Goal: Information Seeking & Learning: Learn about a topic

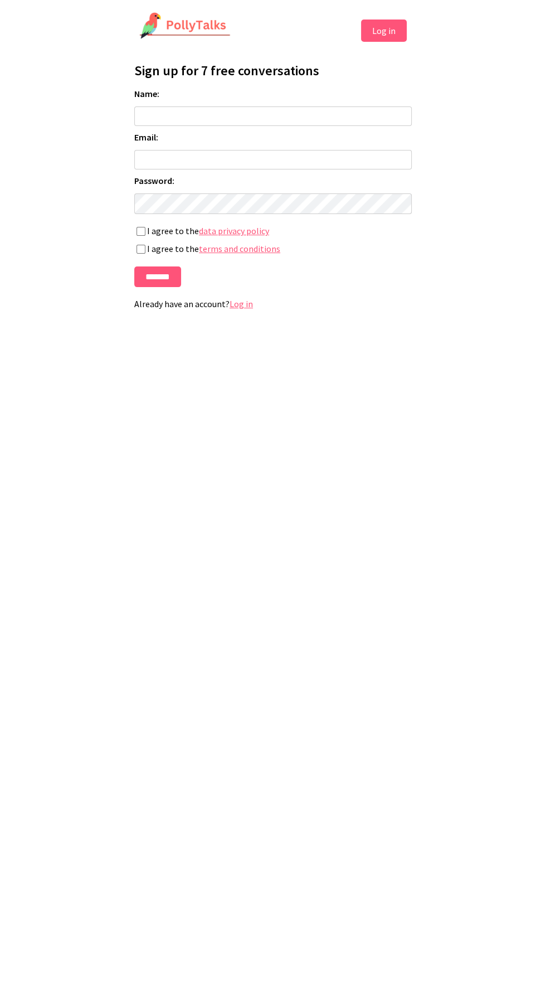
click at [322, 111] on input "Name:" at bounding box center [273, 116] width 278 height 20
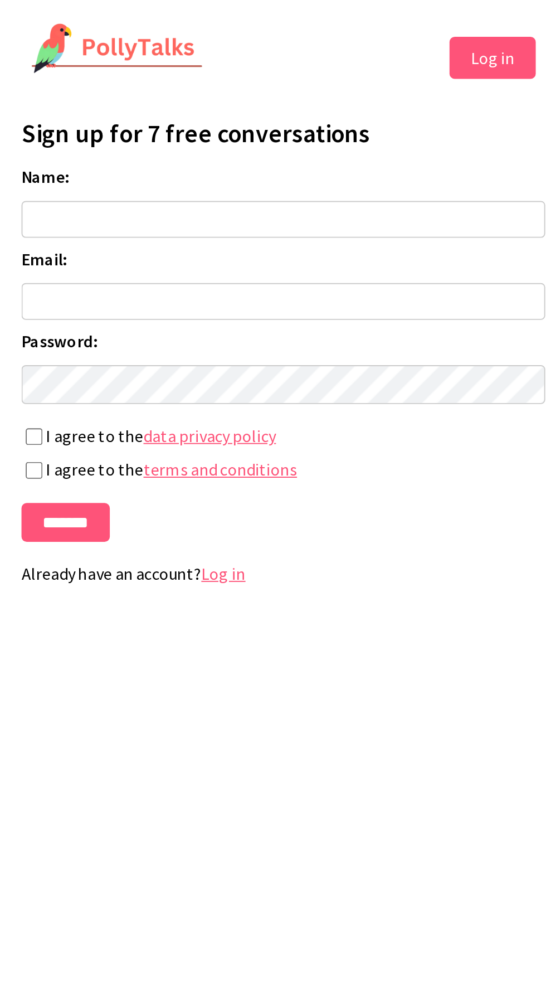
click at [387, 27] on button "Log in" at bounding box center [384, 31] width 46 height 22
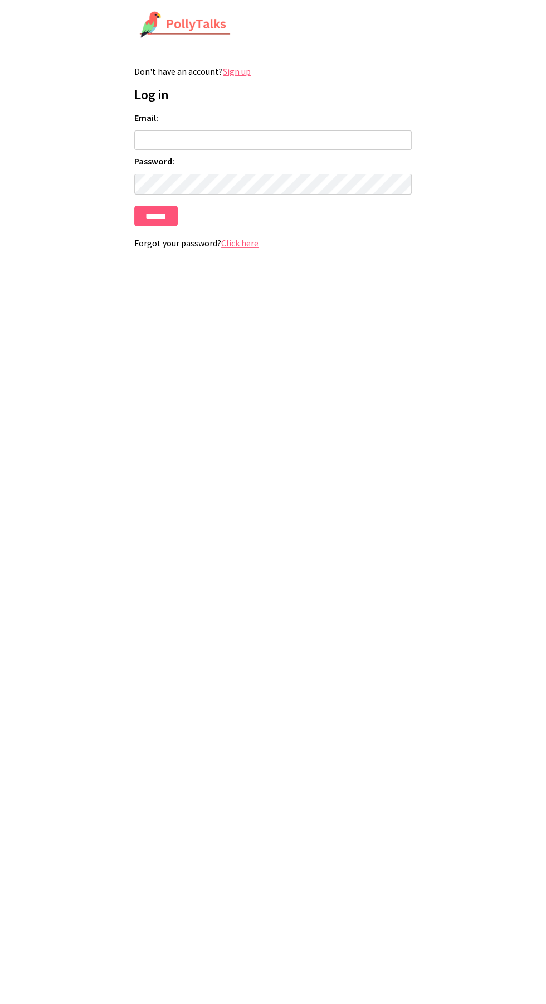
click at [308, 140] on input "Email:" at bounding box center [273, 140] width 278 height 20
type input "**********"
click at [134, 206] on input "******" at bounding box center [155, 216] width 43 height 21
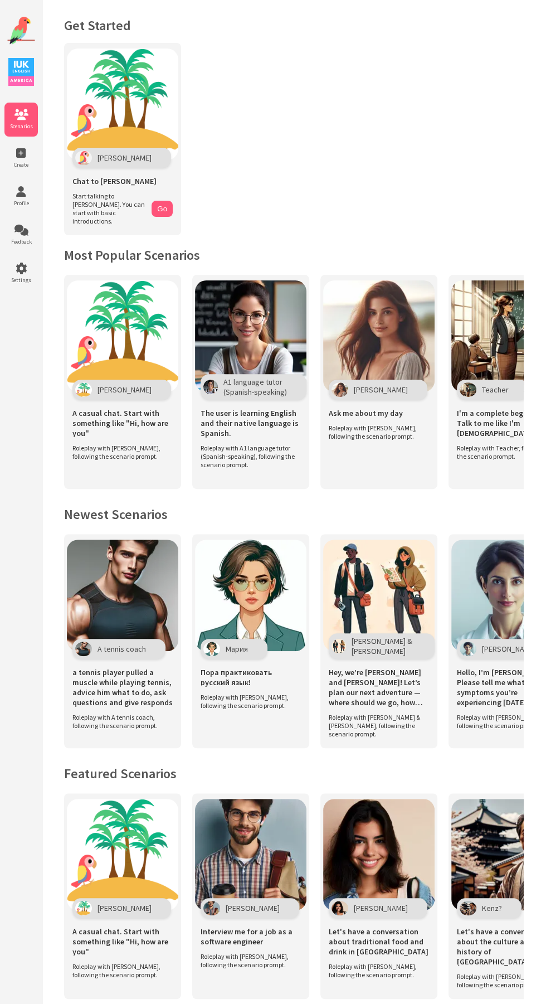
click at [244, 324] on img at bounding box center [251, 336] width 112 height 112
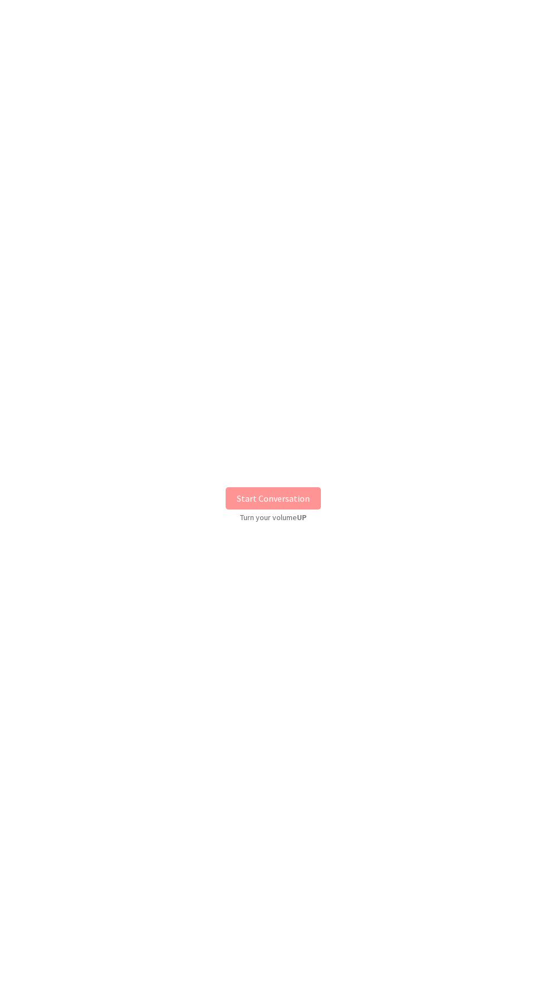
scroll to position [74, 0]
click at [289, 504] on button "Start Conversation" at bounding box center [273, 498] width 95 height 22
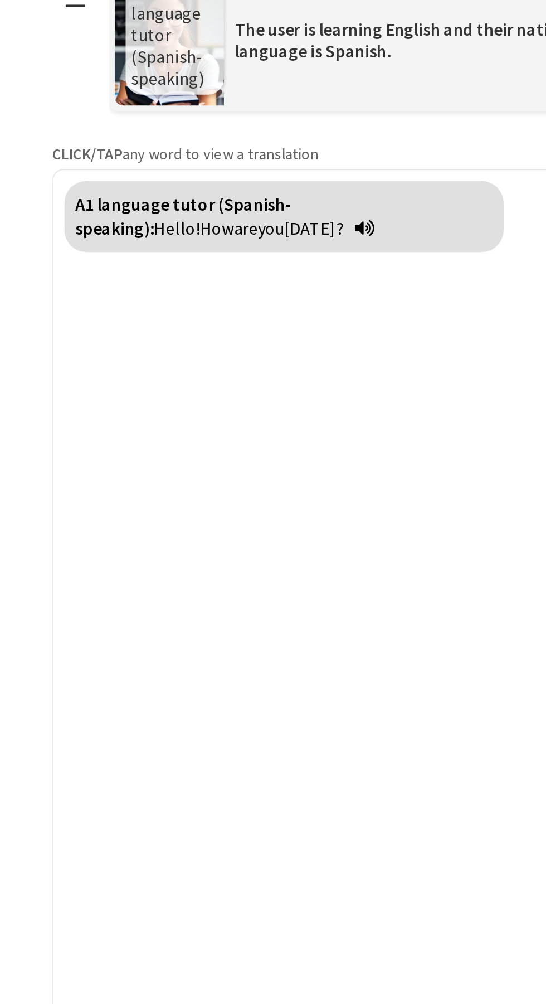
scroll to position [0, 0]
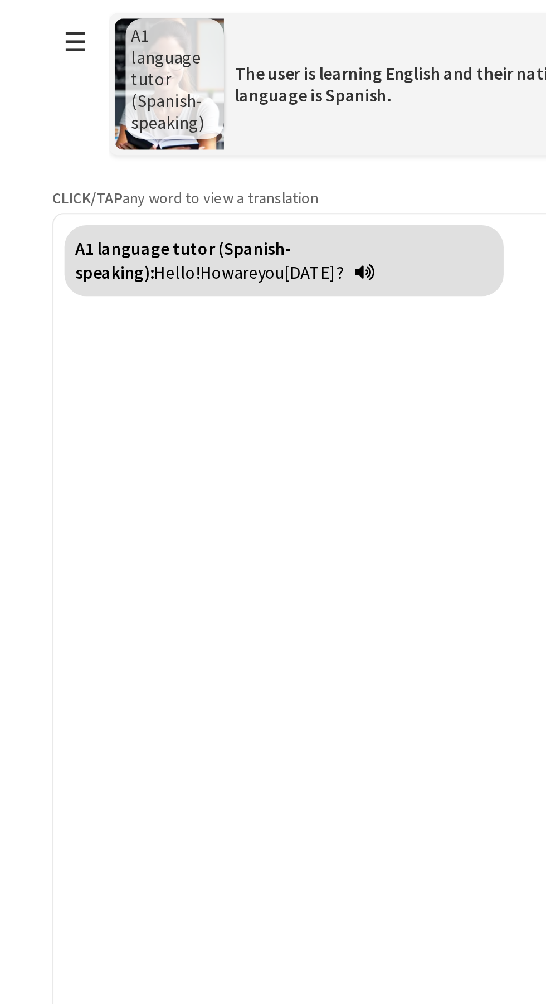
click at [142, 27] on button "☰" at bounding box center [145, 21] width 23 height 28
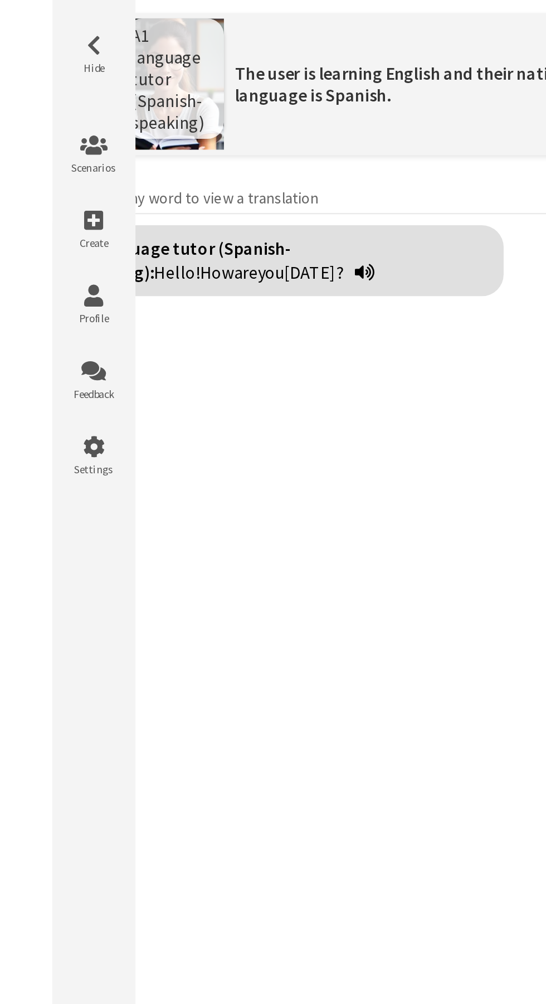
click at [163, 78] on icon at bounding box center [154, 74] width 33 height 11
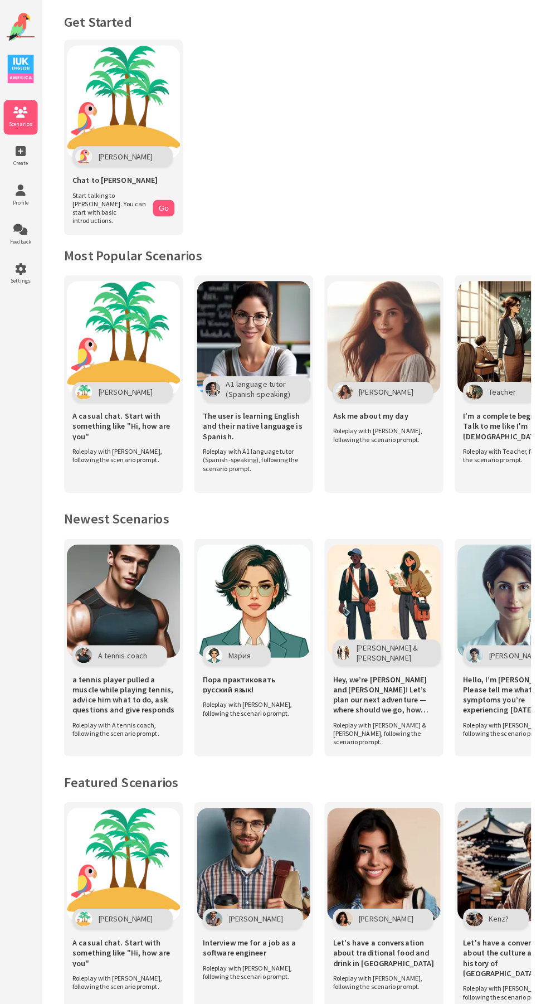
click at [35, 167] on span "Create" at bounding box center [20, 164] width 33 height 7
